Goal: Information Seeking & Learning: Learn about a topic

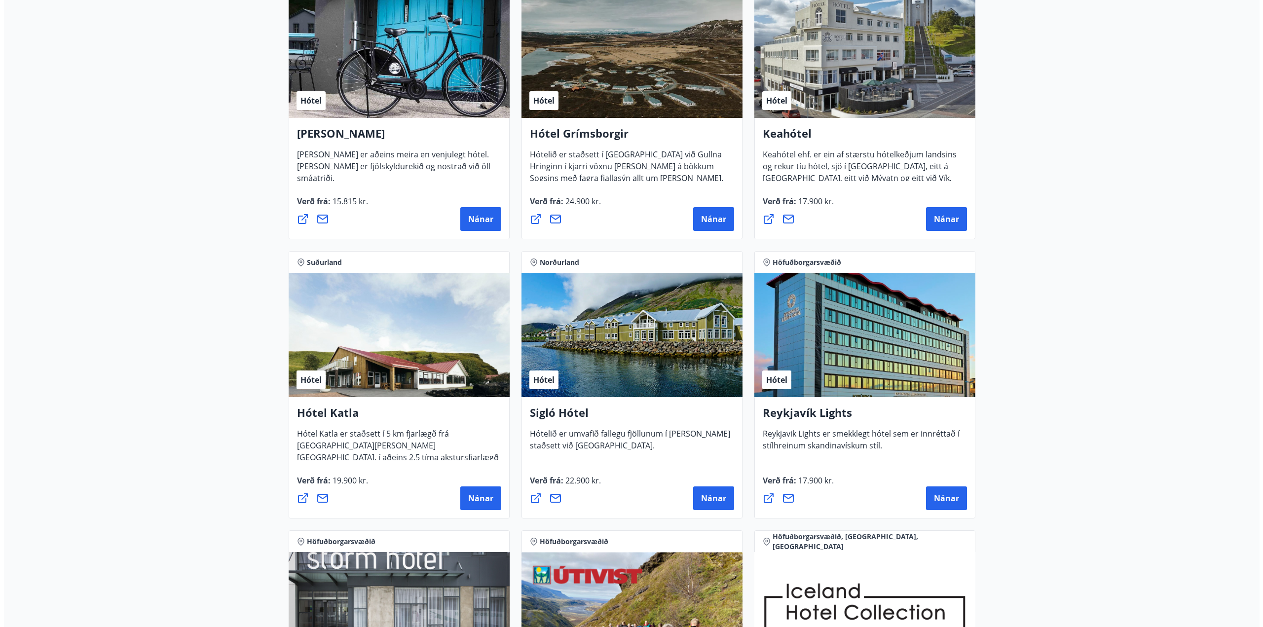
scroll to position [345, 0]
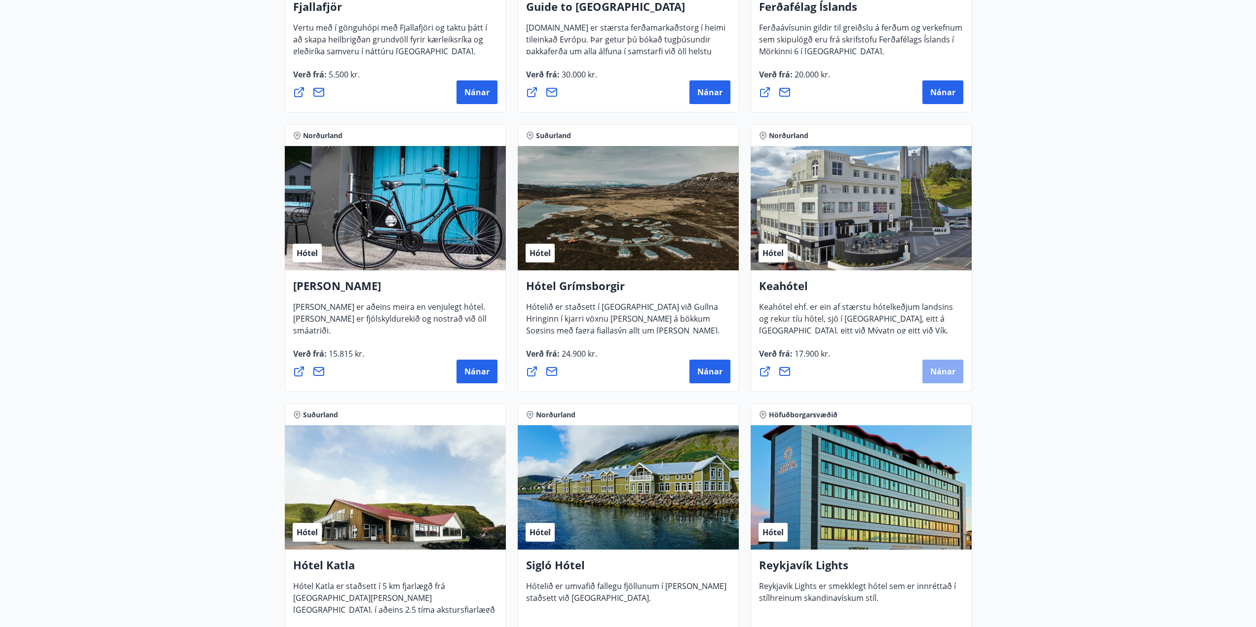
click at [946, 375] on span "Nánar" at bounding box center [942, 371] width 25 height 11
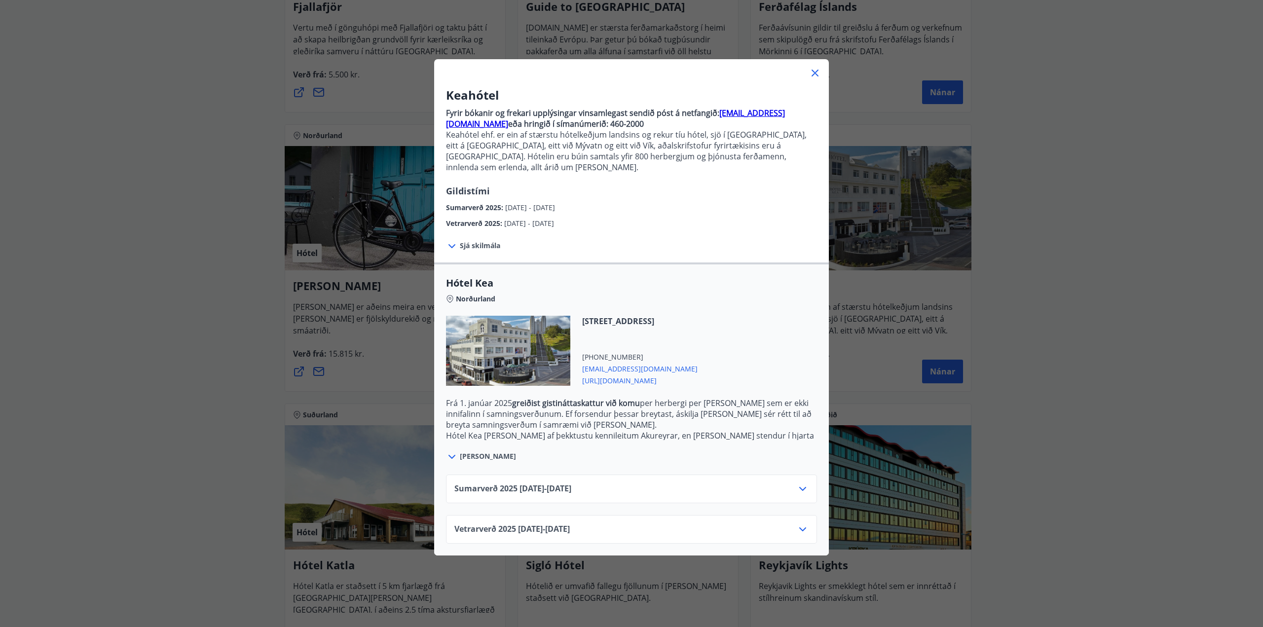
click at [481, 241] on span "Sjá skilmála" at bounding box center [480, 246] width 40 height 10
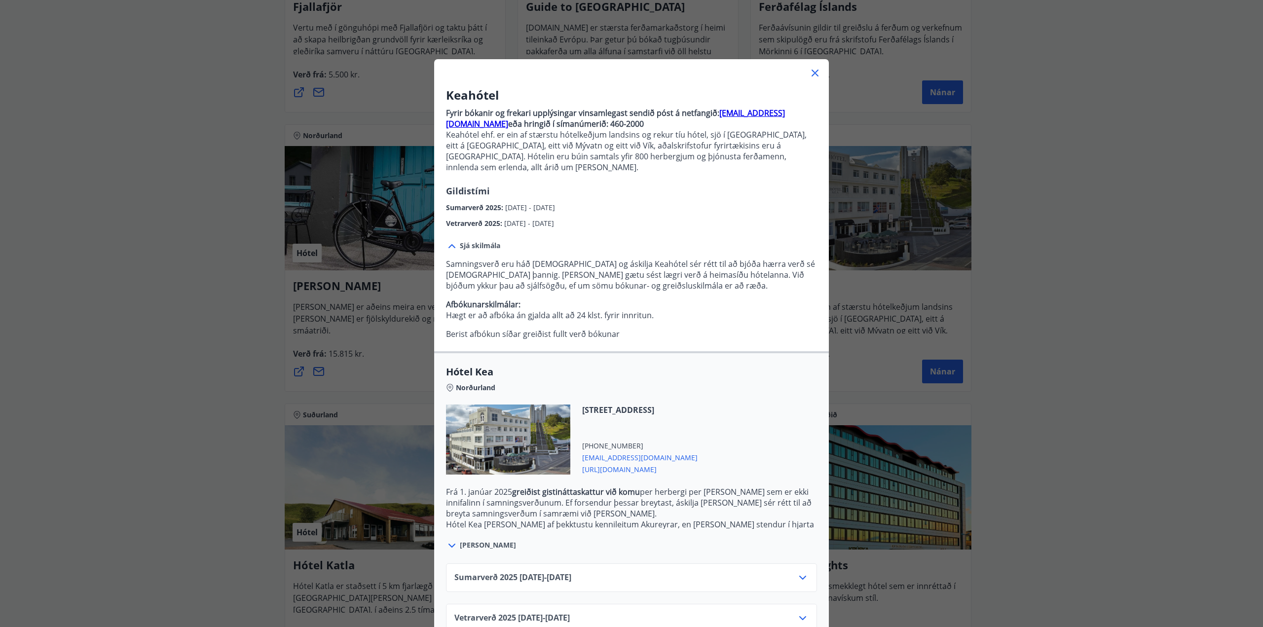
scroll to position [14, 0]
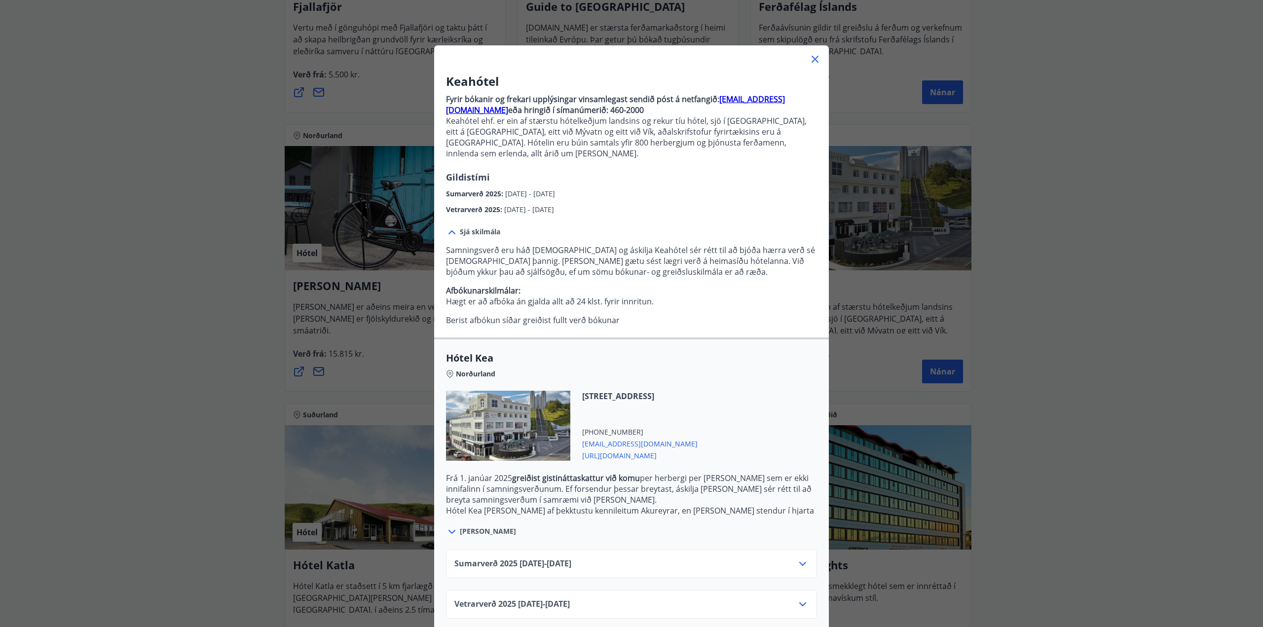
click at [800, 599] on icon at bounding box center [803, 605] width 12 height 12
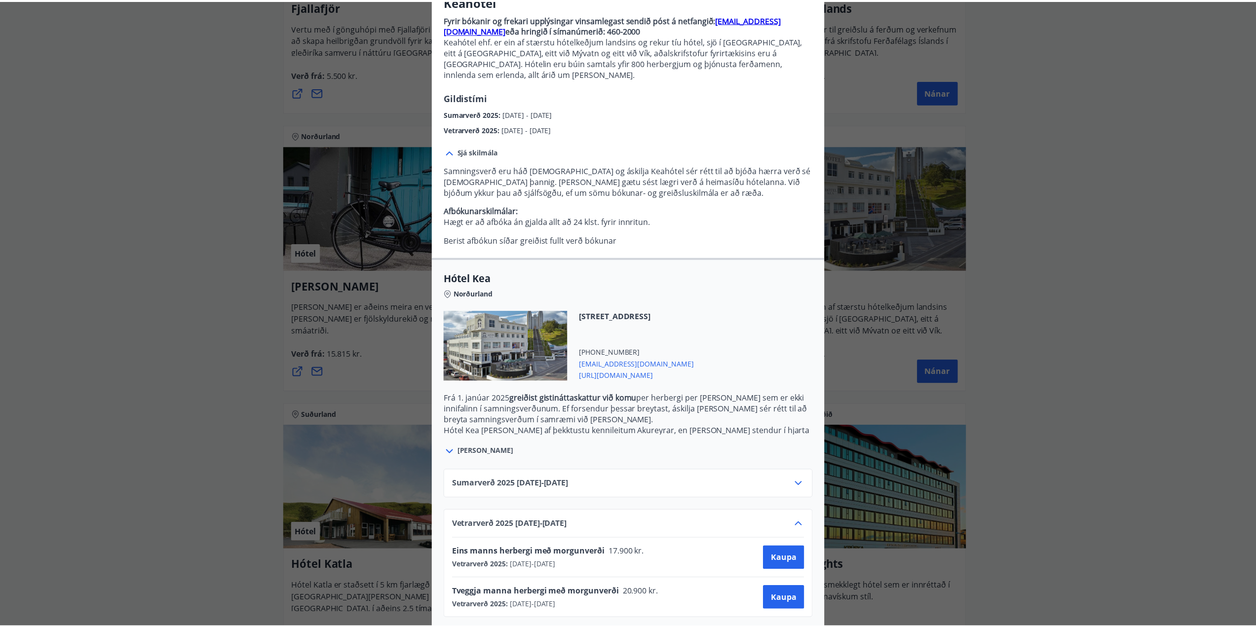
scroll to position [0, 0]
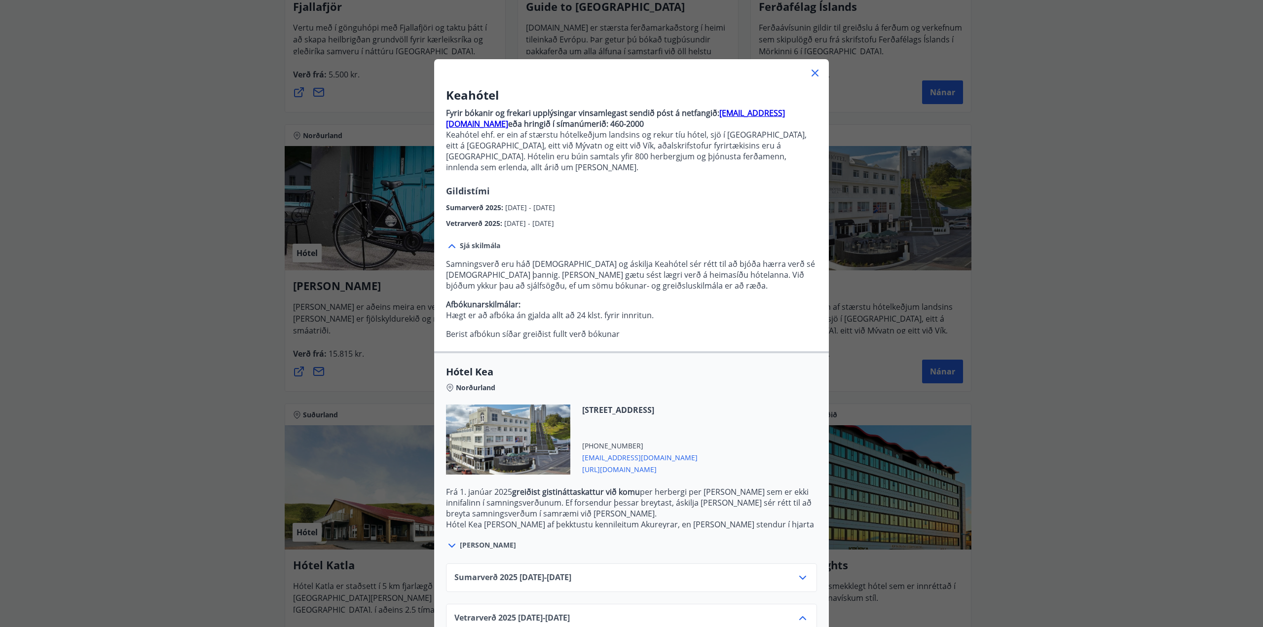
click at [810, 71] on icon at bounding box center [815, 73] width 12 height 12
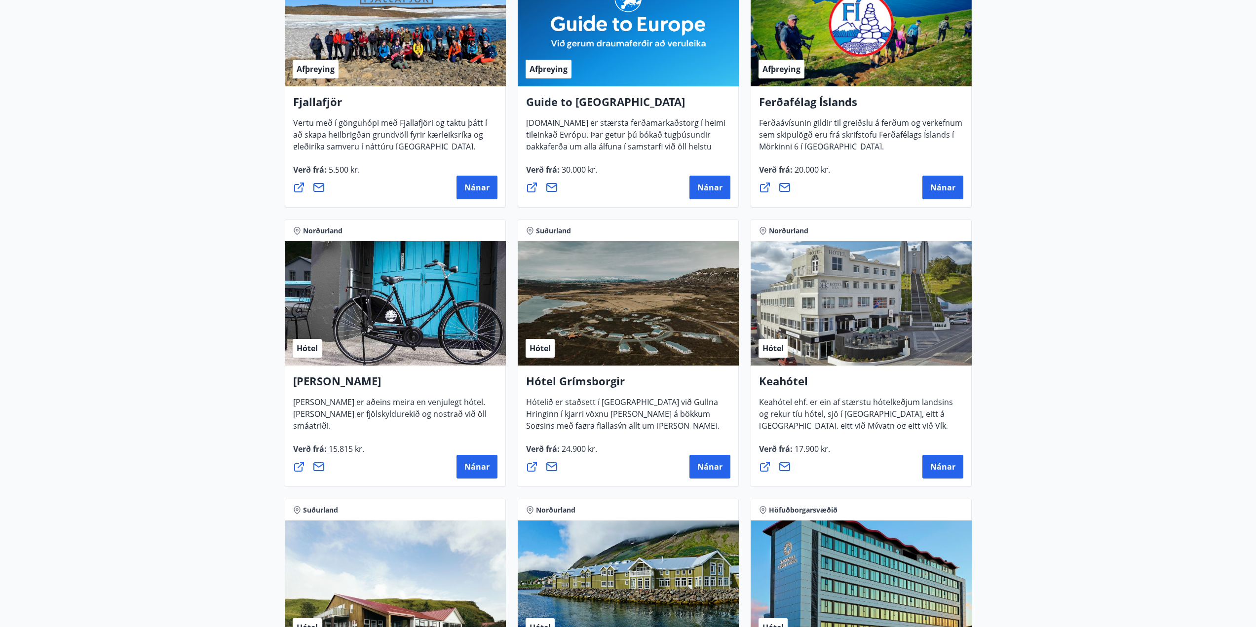
scroll to position [345, 0]
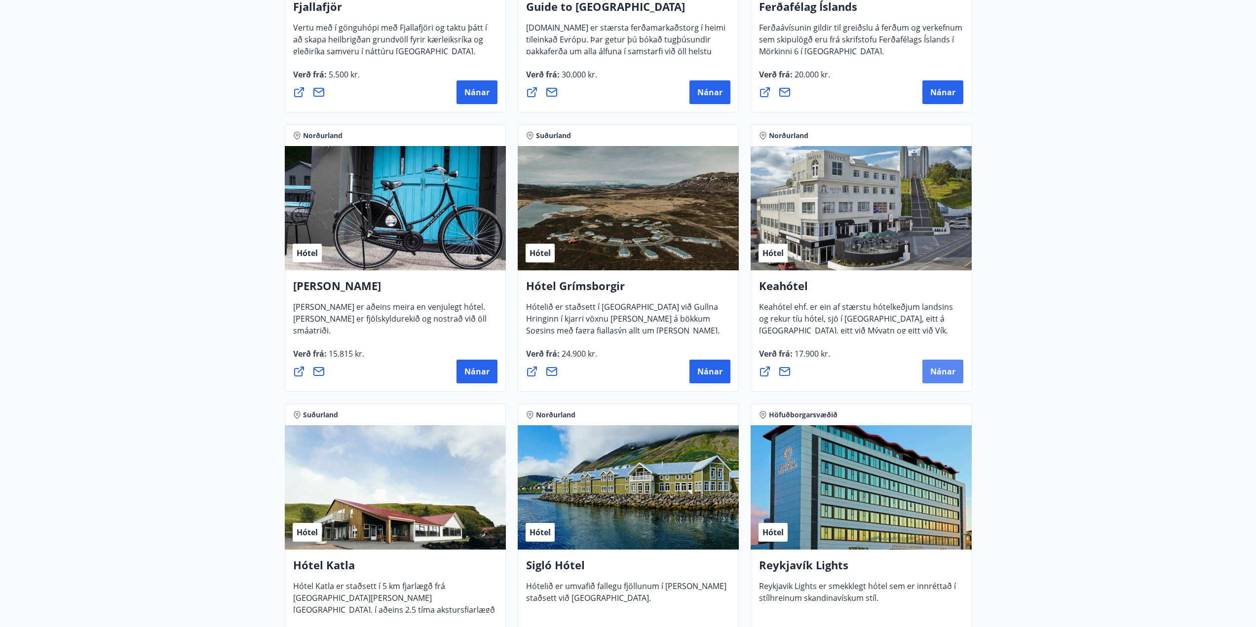
click at [948, 374] on span "Nánar" at bounding box center [942, 371] width 25 height 11
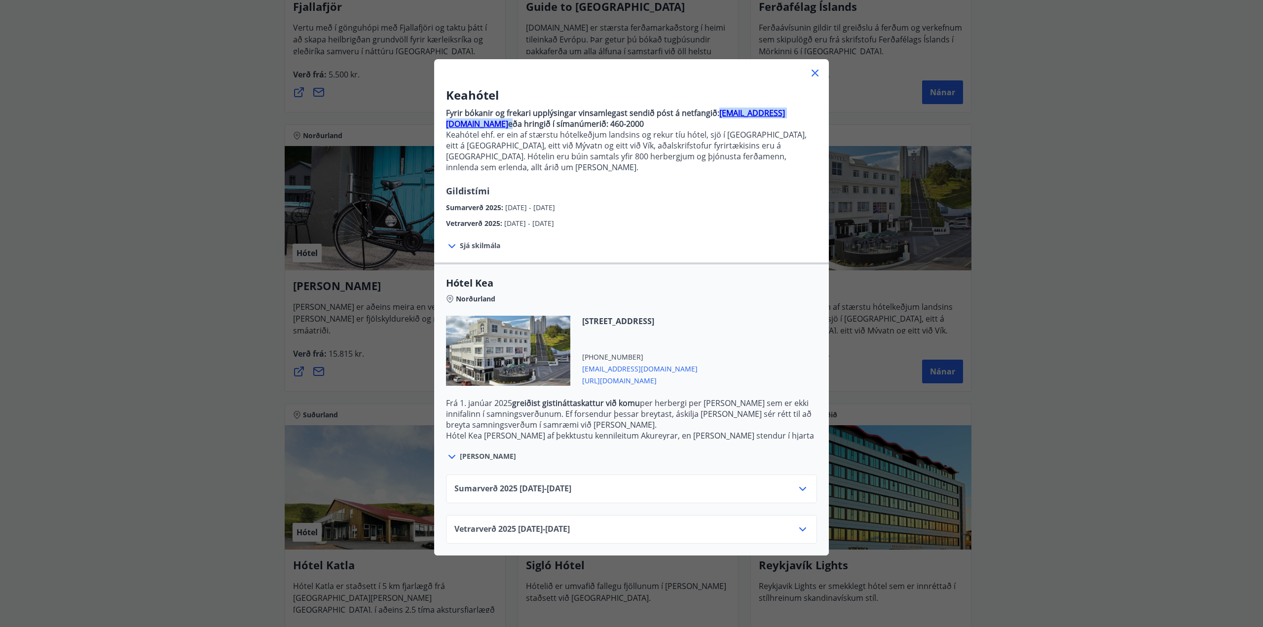
drag, startPoint x: 712, startPoint y: 114, endPoint x: 795, endPoint y: 115, distance: 83.4
click at [795, 115] on p "Fyrir bókanir og frekari upplýsingar vinsamlegast sendið póst á netfangið: [EMA…" at bounding box center [631, 119] width 371 height 22
copy p "[EMAIL_ADDRESS][DOMAIN_NAME]"
click at [617, 374] on span "[URL][DOMAIN_NAME]" at bounding box center [639, 380] width 115 height 12
click at [815, 71] on icon at bounding box center [815, 73] width 12 height 12
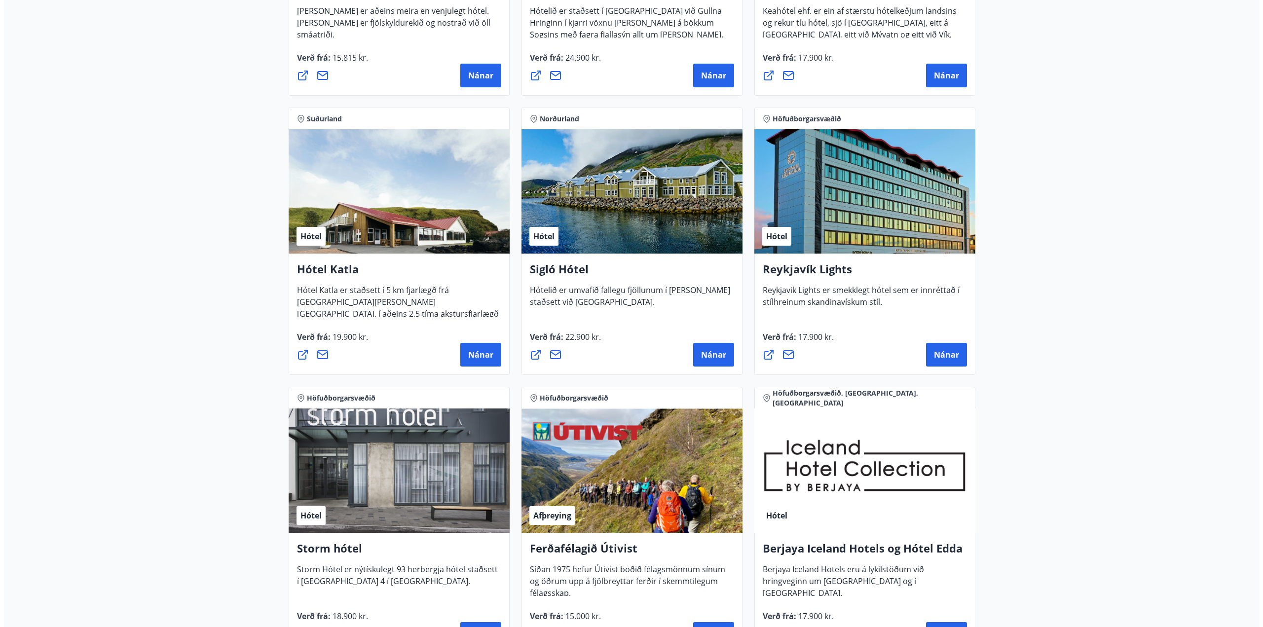
scroll to position [987, 0]
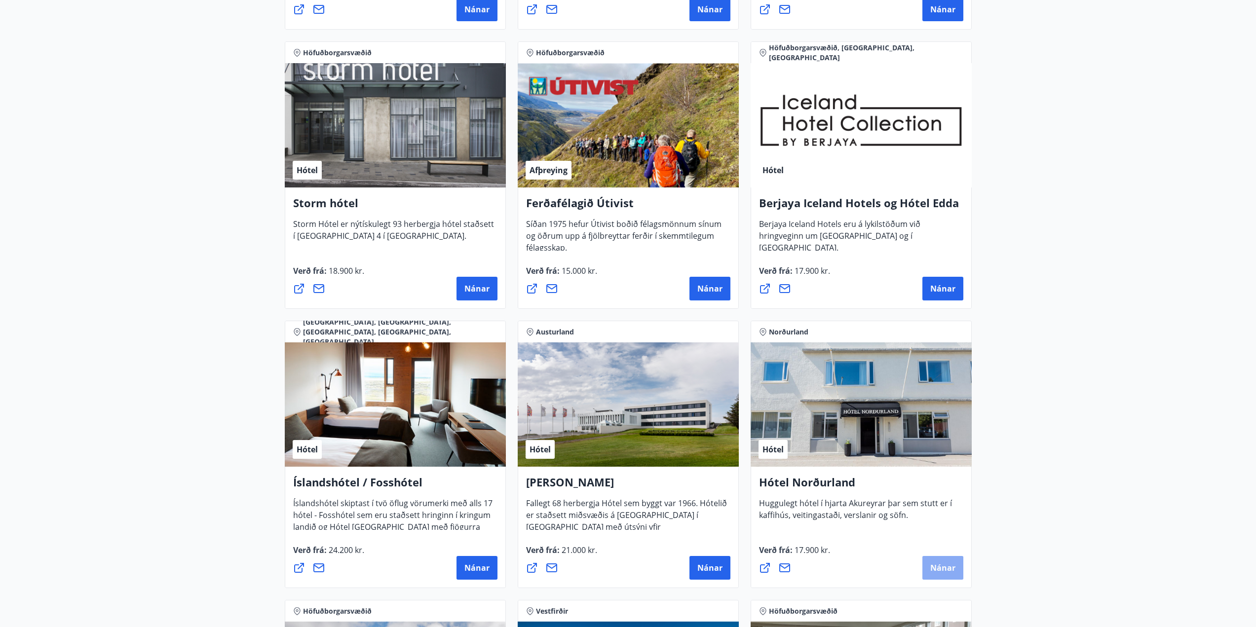
click at [940, 572] on span "Nánar" at bounding box center [942, 568] width 25 height 11
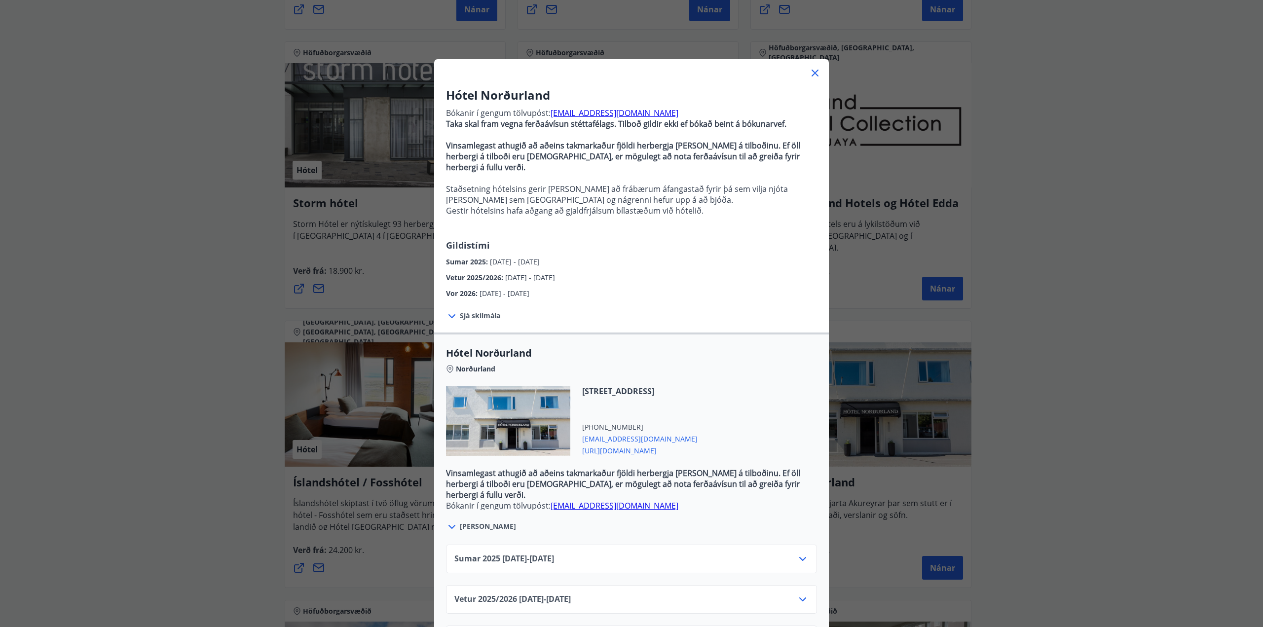
click at [465, 311] on span "Sjá skilmála" at bounding box center [480, 316] width 40 height 10
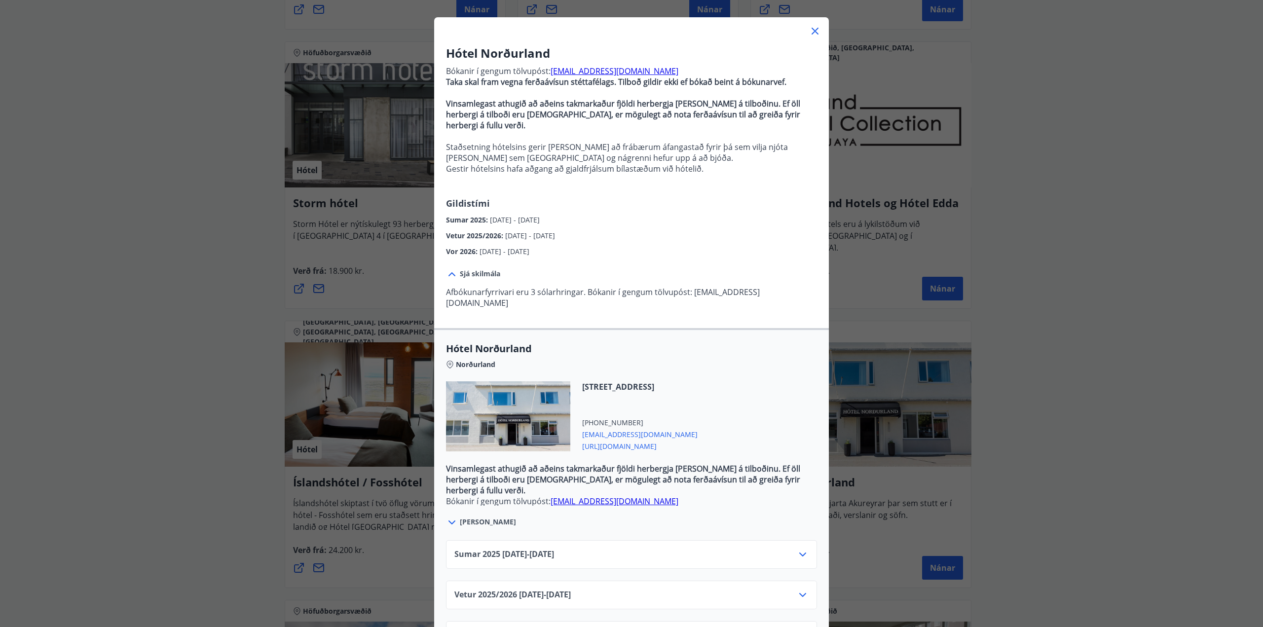
scroll to position [73, 0]
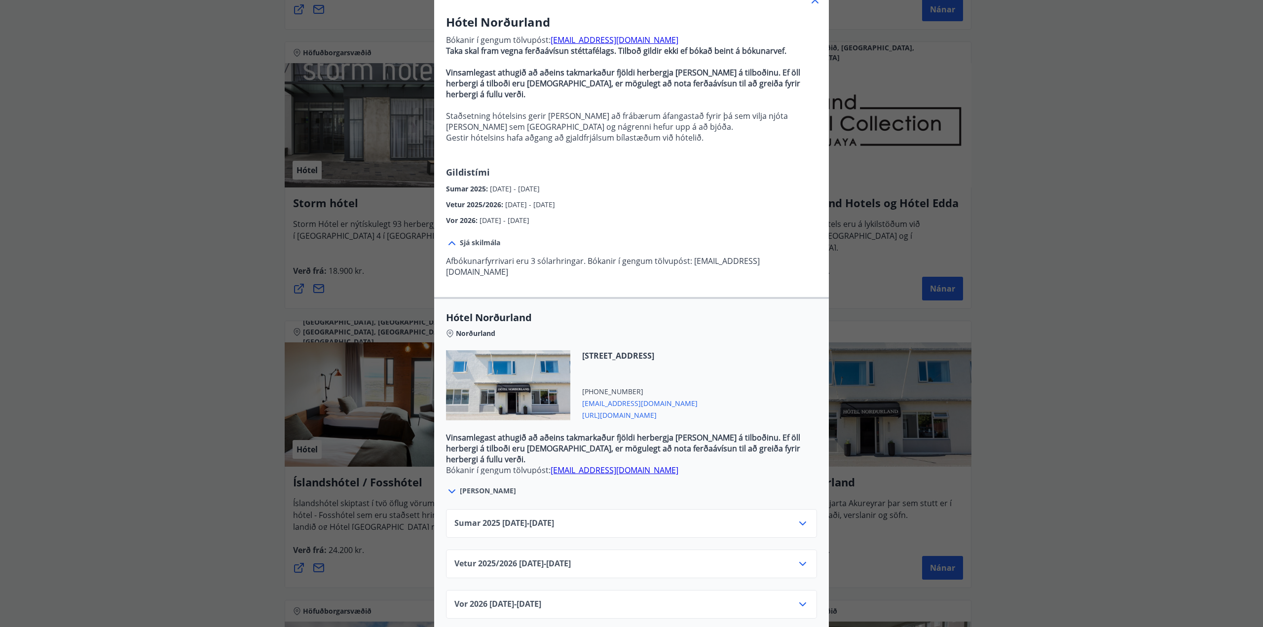
click at [801, 558] on icon at bounding box center [803, 564] width 12 height 12
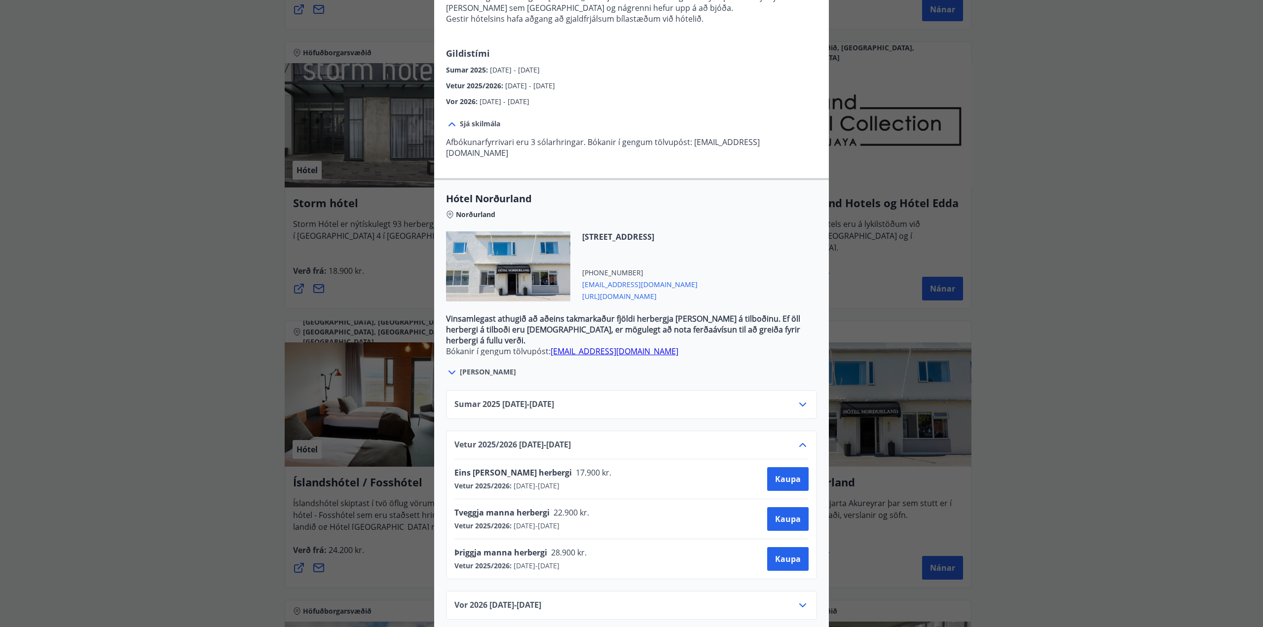
scroll to position [193, 0]
click at [610, 289] on span "[URL][DOMAIN_NAME]" at bounding box center [639, 295] width 115 height 12
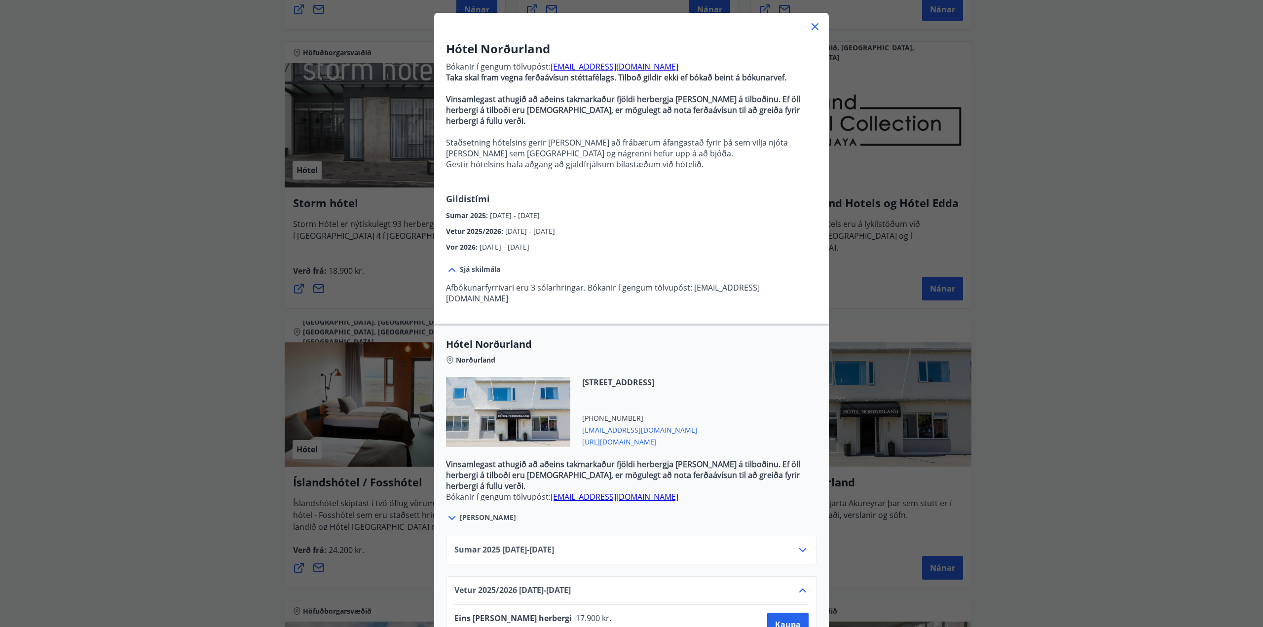
scroll to position [0, 0]
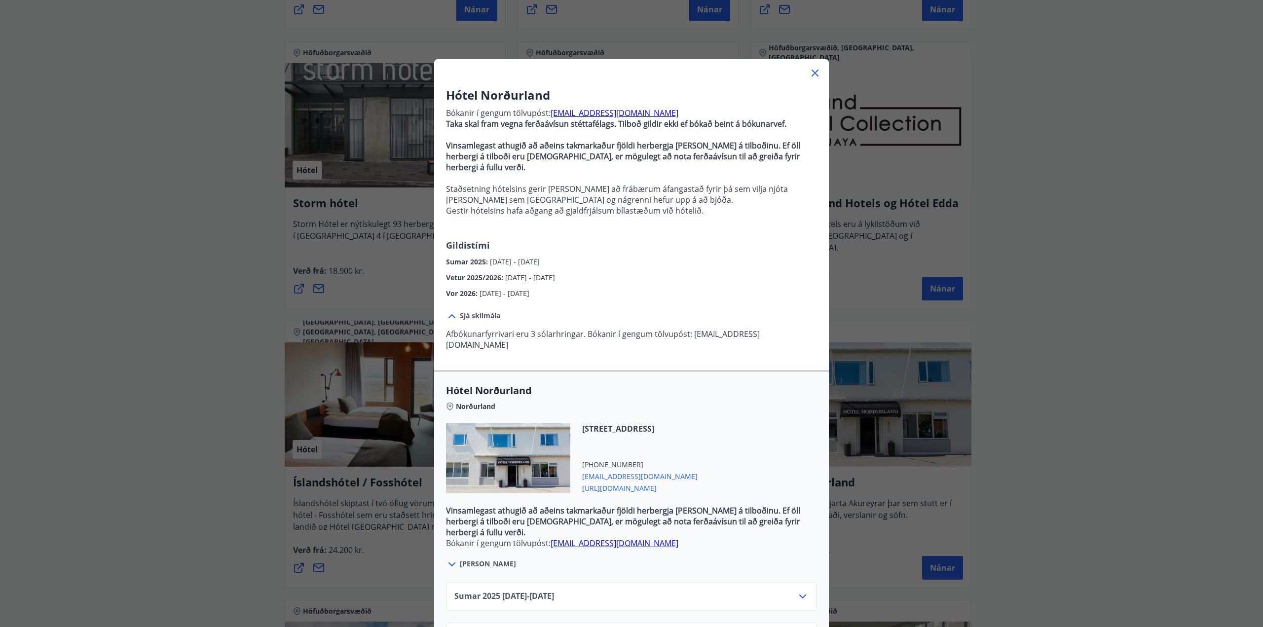
click at [812, 72] on icon at bounding box center [815, 73] width 7 height 7
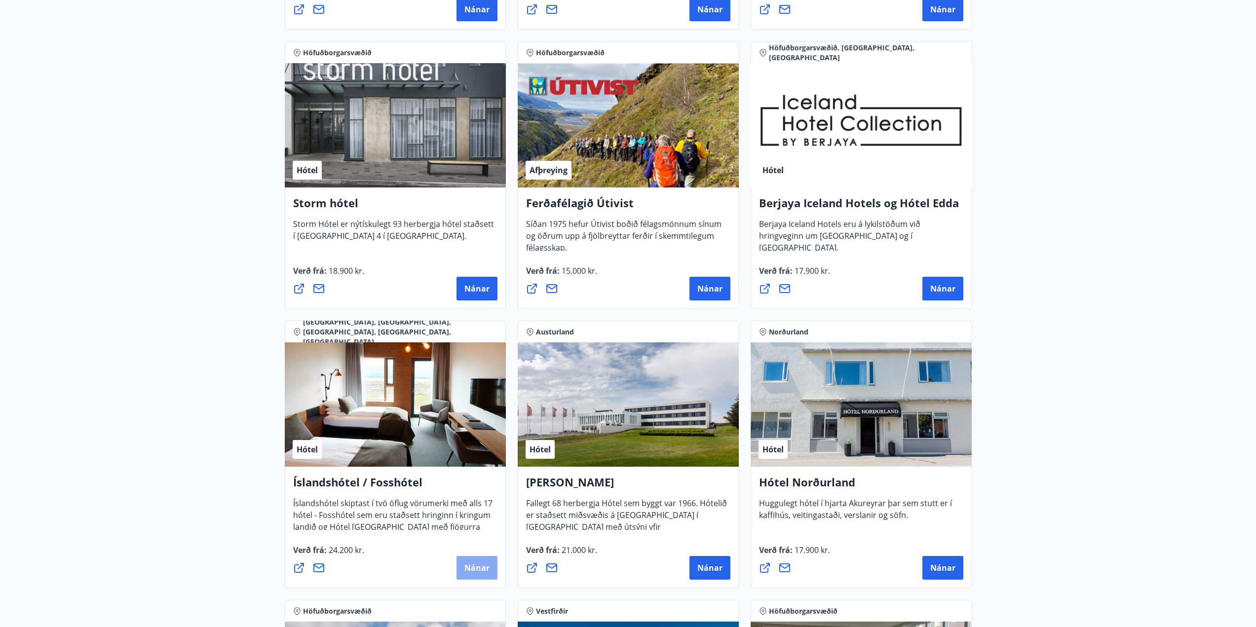
click at [469, 570] on span "Nánar" at bounding box center [476, 568] width 25 height 11
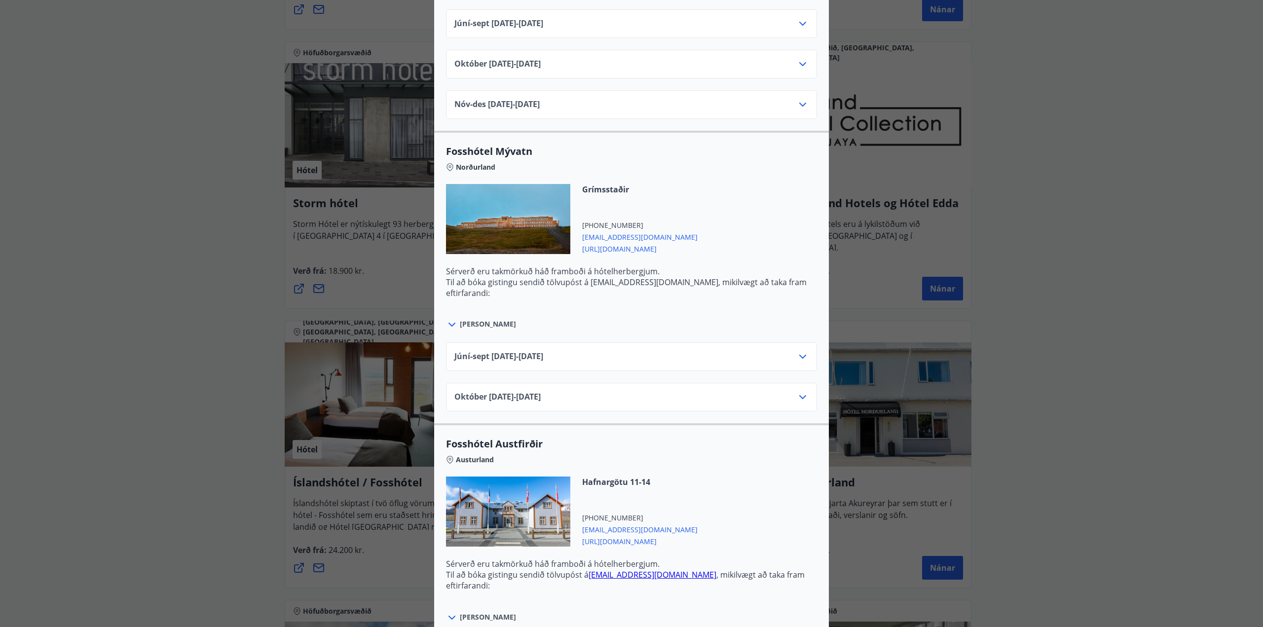
scroll to position [1974, 0]
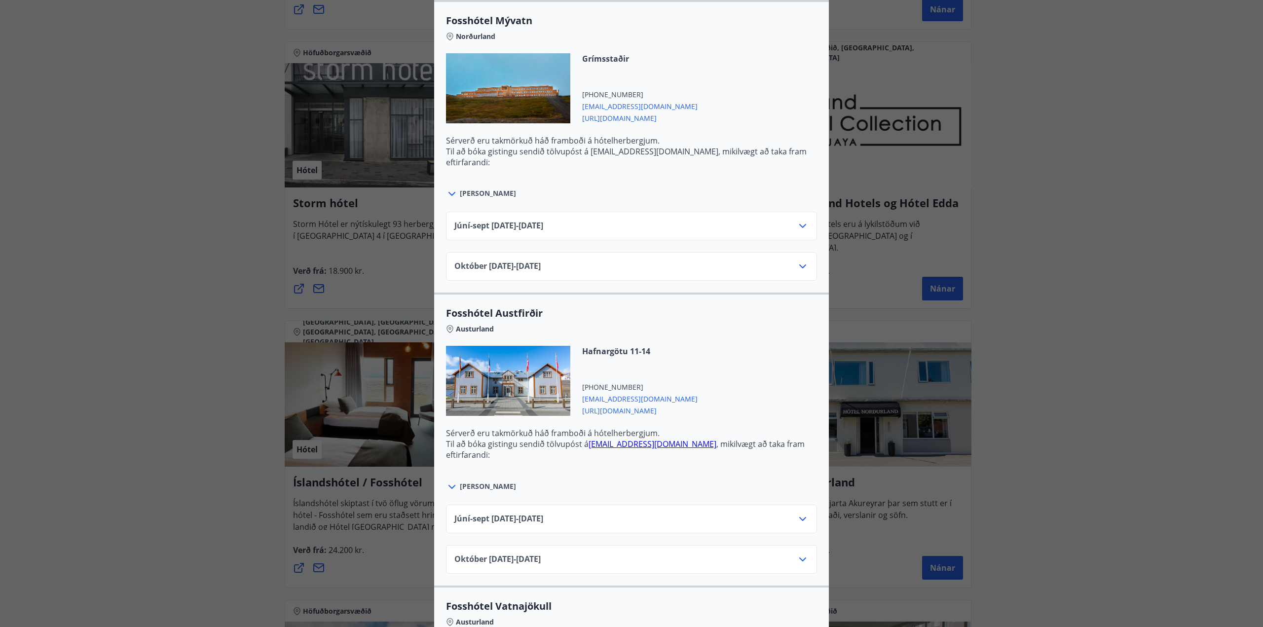
click at [802, 268] on icon at bounding box center [803, 267] width 12 height 12
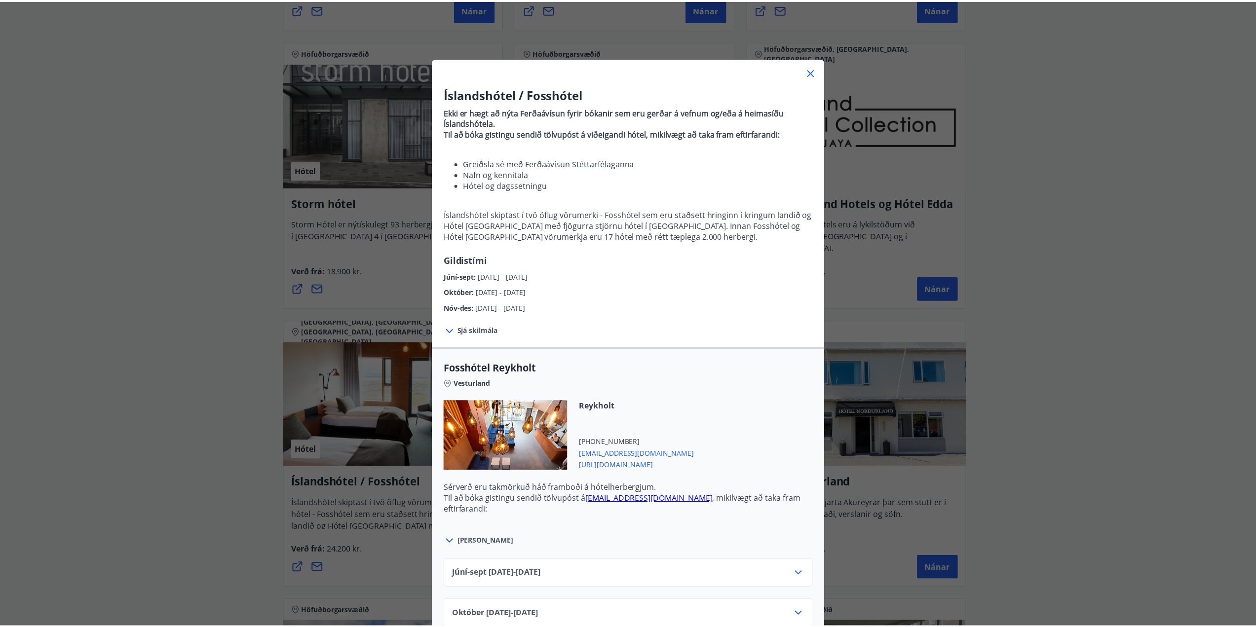
scroll to position [0, 0]
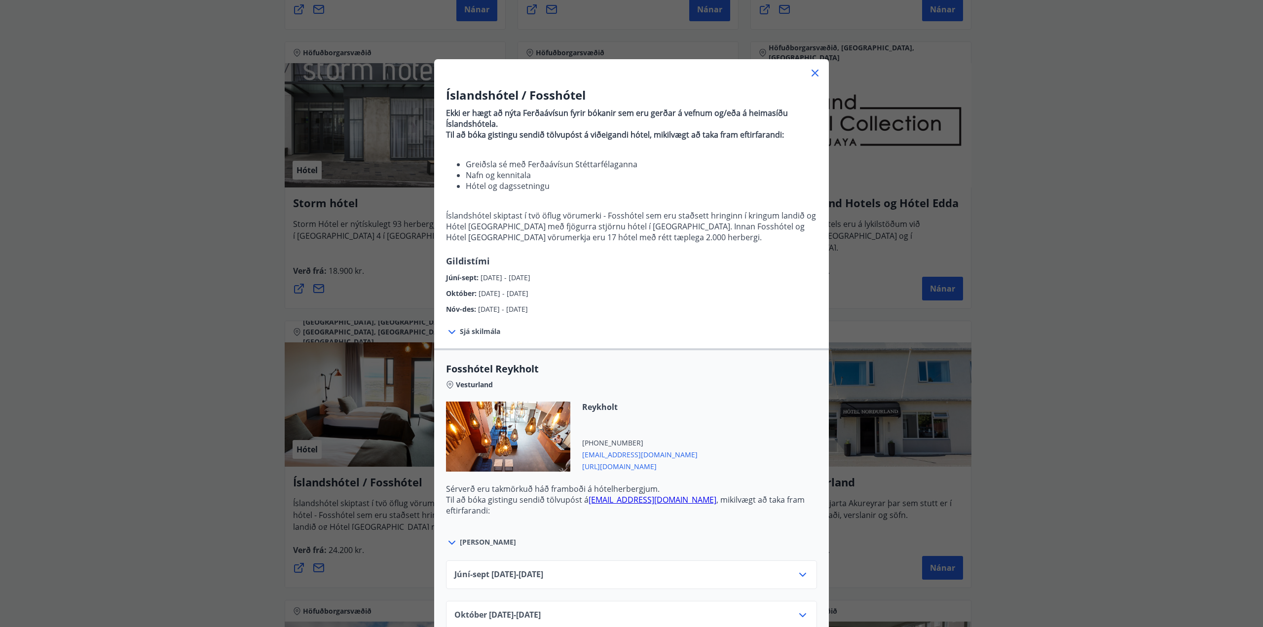
click at [816, 70] on icon at bounding box center [815, 73] width 12 height 12
